Goal: Information Seeking & Learning: Learn about a topic

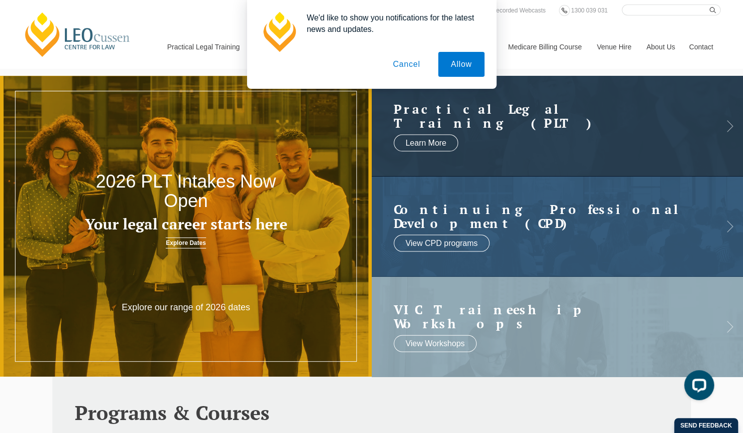
click at [410, 63] on button "Cancel" at bounding box center [406, 64] width 52 height 25
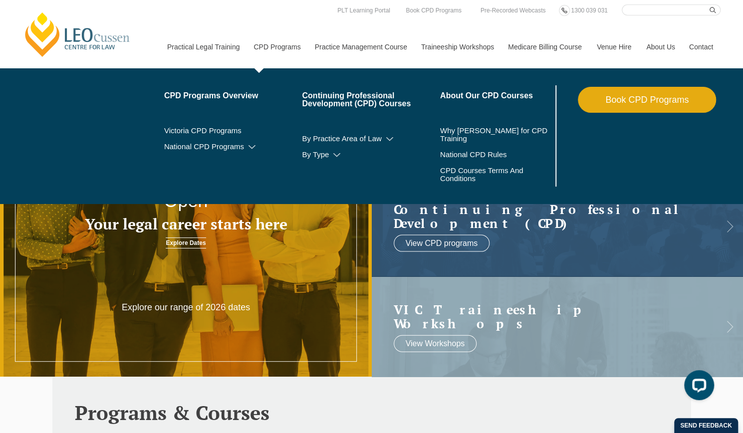
click at [276, 43] on link "CPD Programs" at bounding box center [276, 46] width 61 height 43
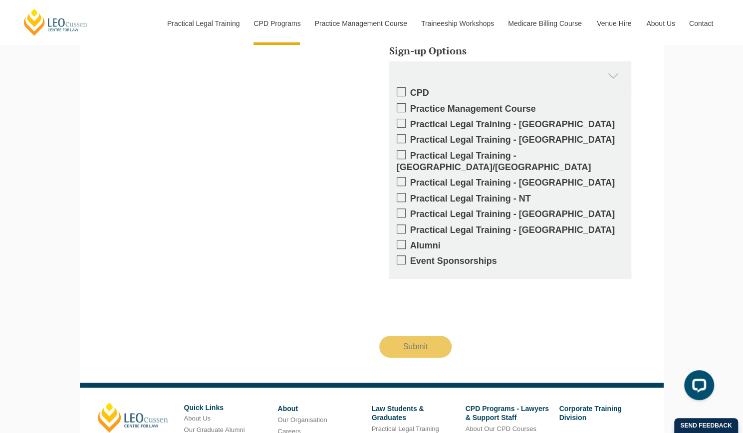
scroll to position [2587, 0]
